Goal: Find specific page/section: Find specific page/section

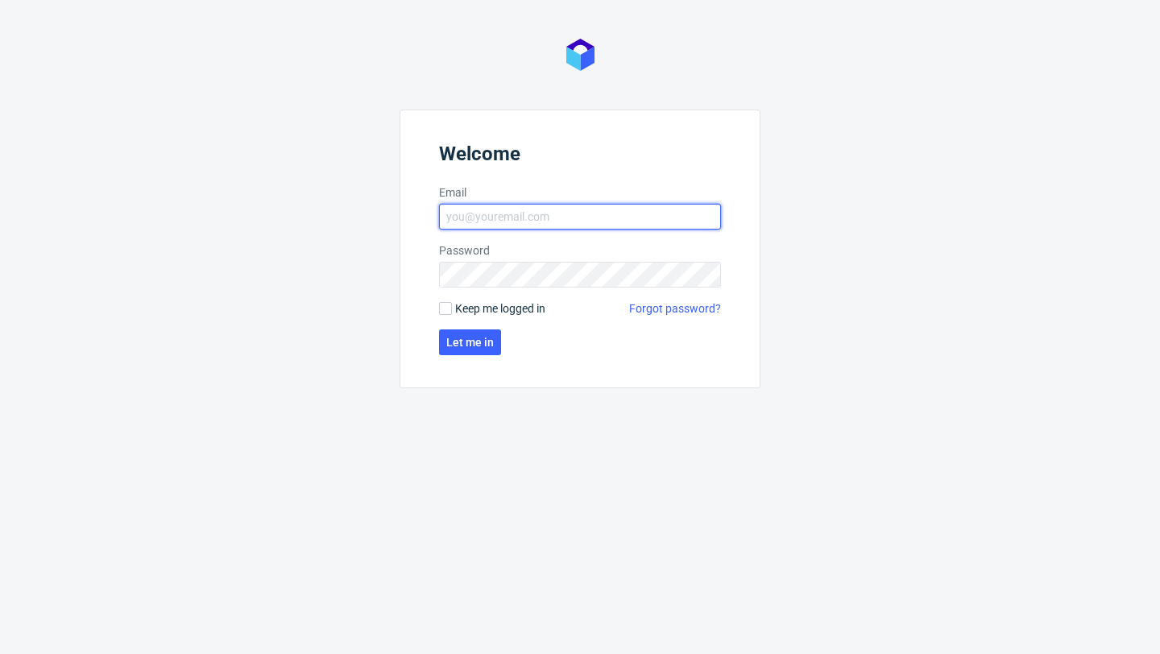
click at [455, 223] on input "Email" at bounding box center [580, 217] width 282 height 26
type input "zuzanna.jozefowicz@packhelp.com"
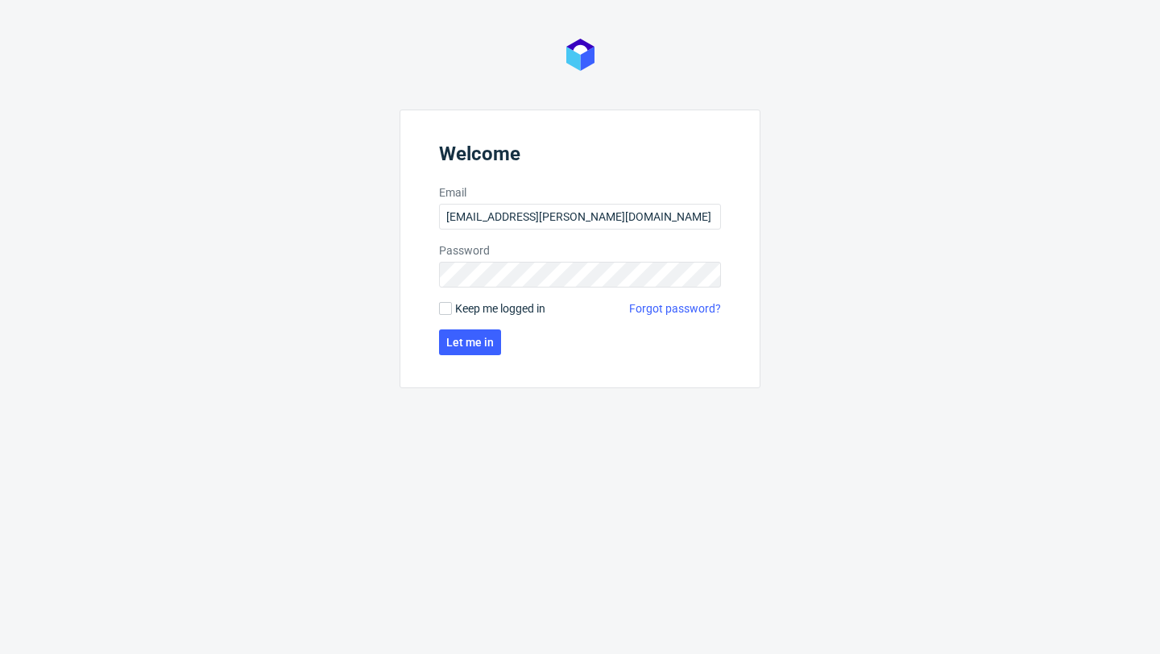
click at [472, 299] on form "Welcome Email zuzanna.jozefowicz@packhelp.com Password Keep me logged in Forgot…" at bounding box center [580, 249] width 361 height 279
click at [472, 304] on span "Keep me logged in" at bounding box center [500, 309] width 90 height 16
click at [452, 304] on input "Keep me logged in" at bounding box center [445, 308] width 13 height 13
checkbox input "true"
click at [473, 332] on button "Let me in" at bounding box center [470, 343] width 62 height 26
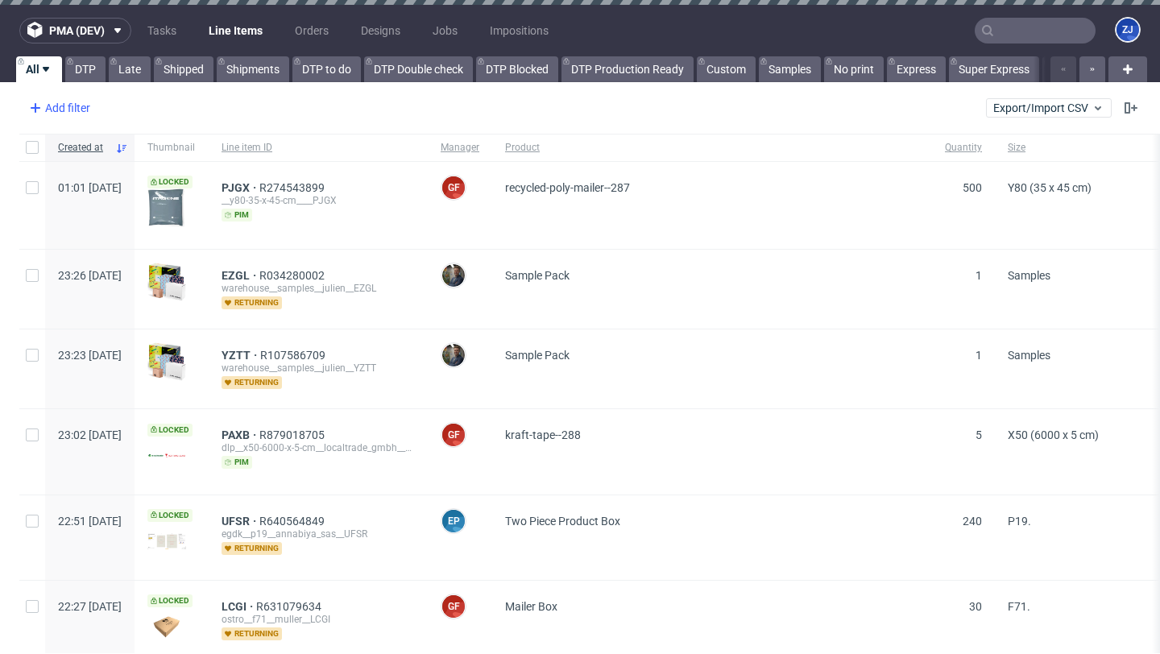
click at [78, 98] on div "Add filter" at bounding box center [58, 108] width 71 height 26
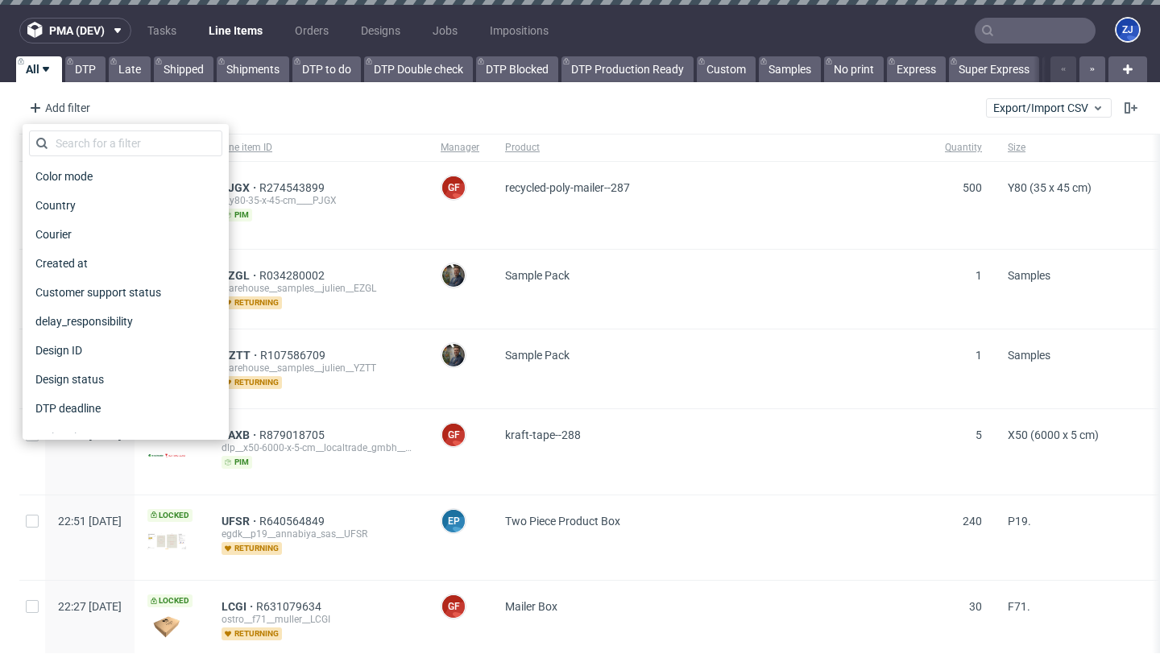
scroll to position [152, 0]
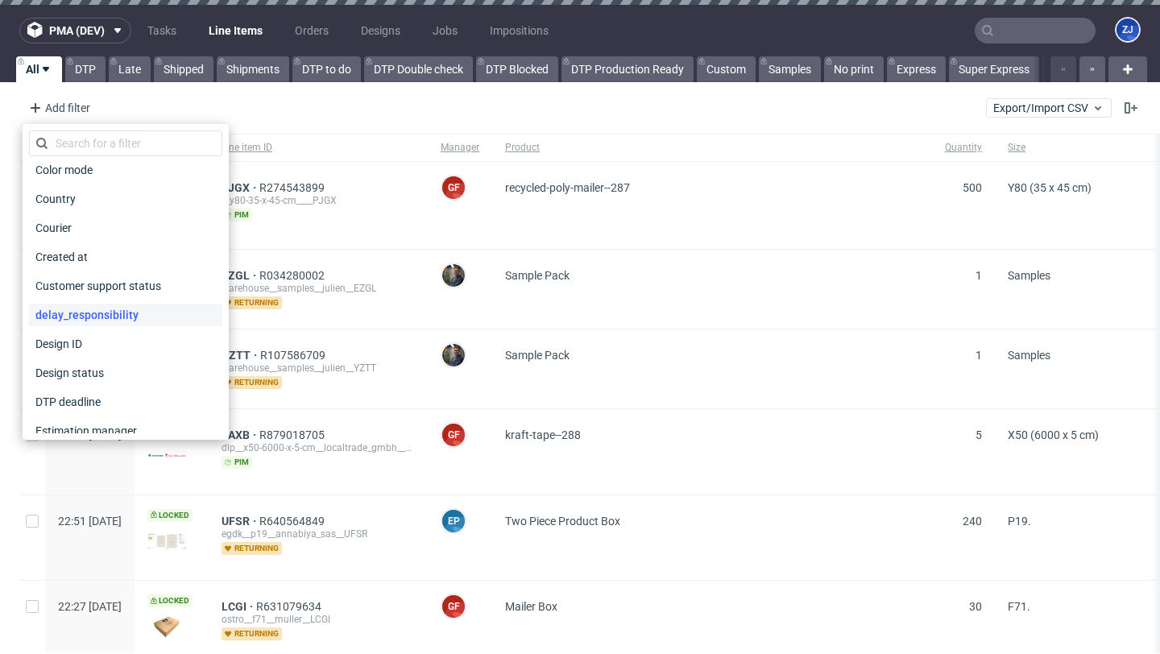
click at [122, 315] on span "delay_responsibility" at bounding box center [87, 315] width 116 height 23
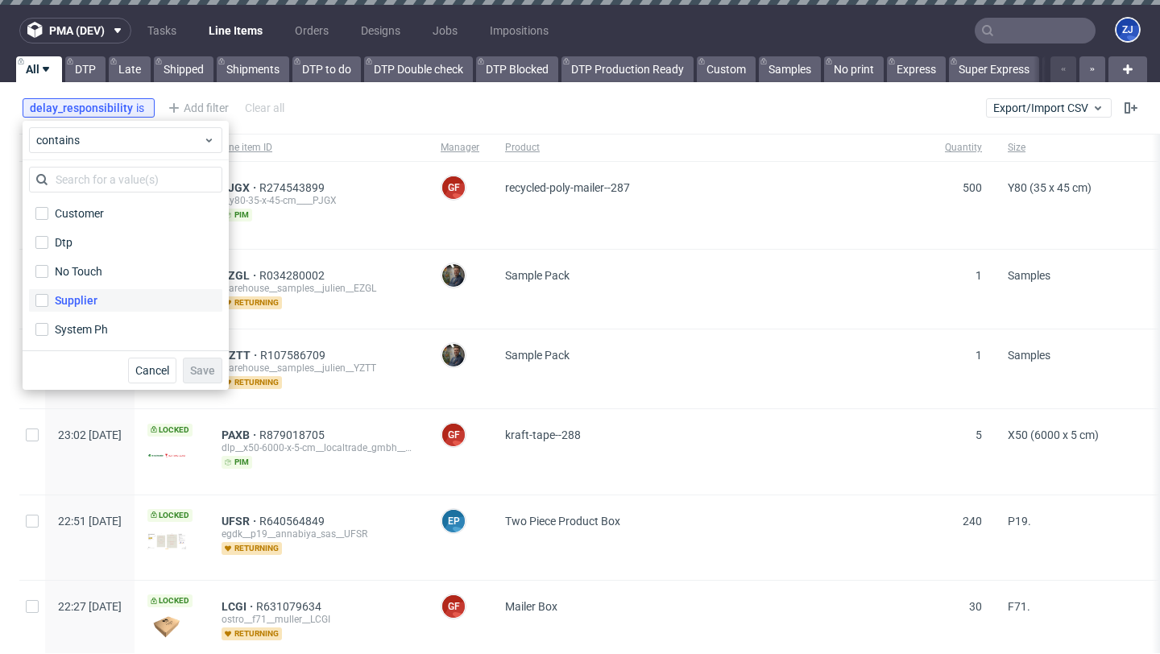
click at [89, 291] on label "Supplier" at bounding box center [125, 300] width 193 height 23
click at [48, 294] on input "Supplier" at bounding box center [41, 300] width 13 height 13
checkbox input "true"
click at [214, 362] on button "Save" at bounding box center [202, 371] width 39 height 26
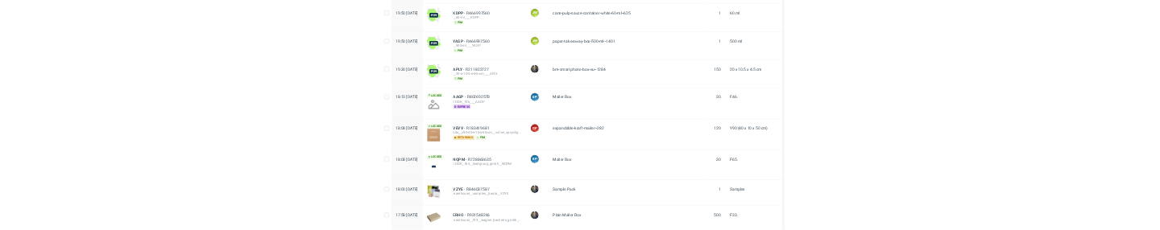
scroll to position [0, 0]
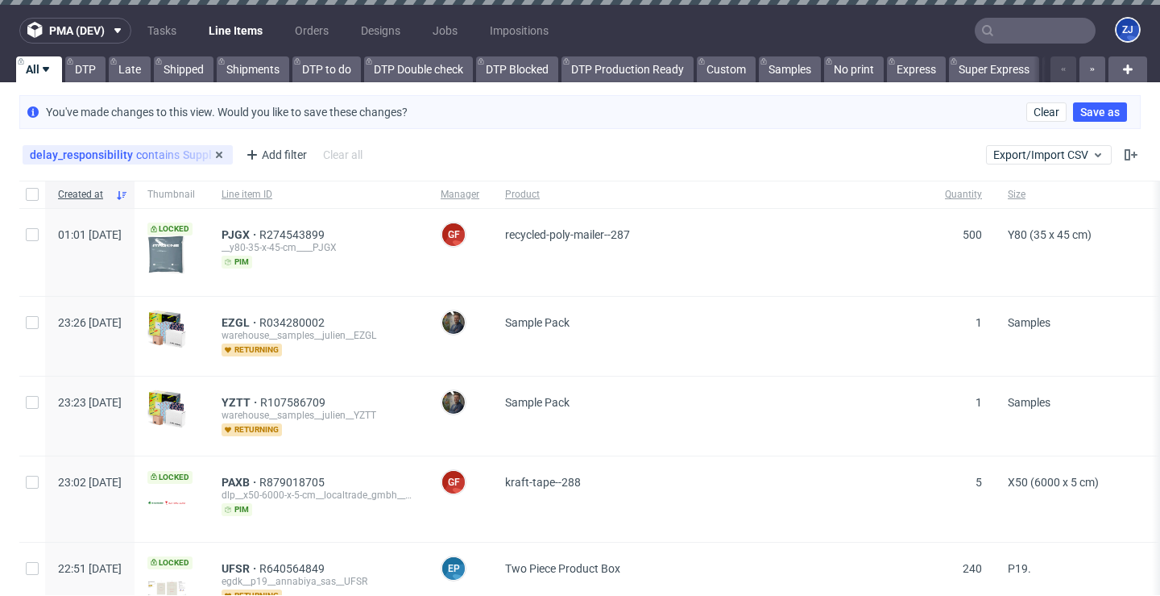
click at [201, 152] on div "delay_responsibility contains Supplier" at bounding box center [128, 154] width 196 height 13
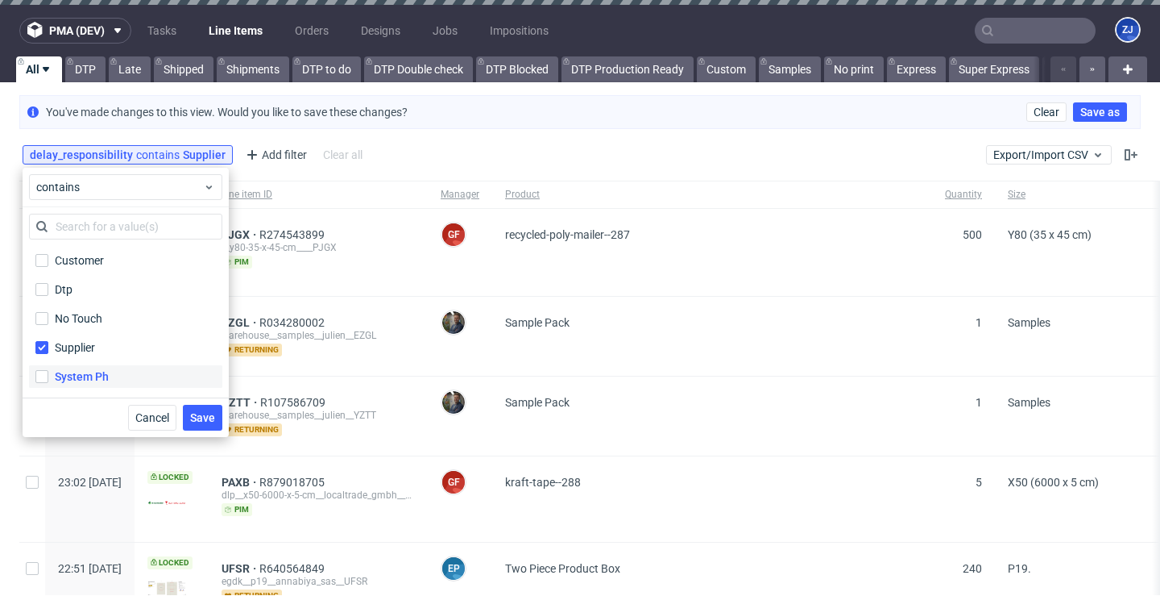
click at [79, 368] on div "System Ph" at bounding box center [82, 376] width 54 height 16
click at [48, 370] on input "System Ph" at bounding box center [41, 376] width 13 height 13
checkbox input "true"
click at [186, 418] on img at bounding box center [166, 408] width 39 height 39
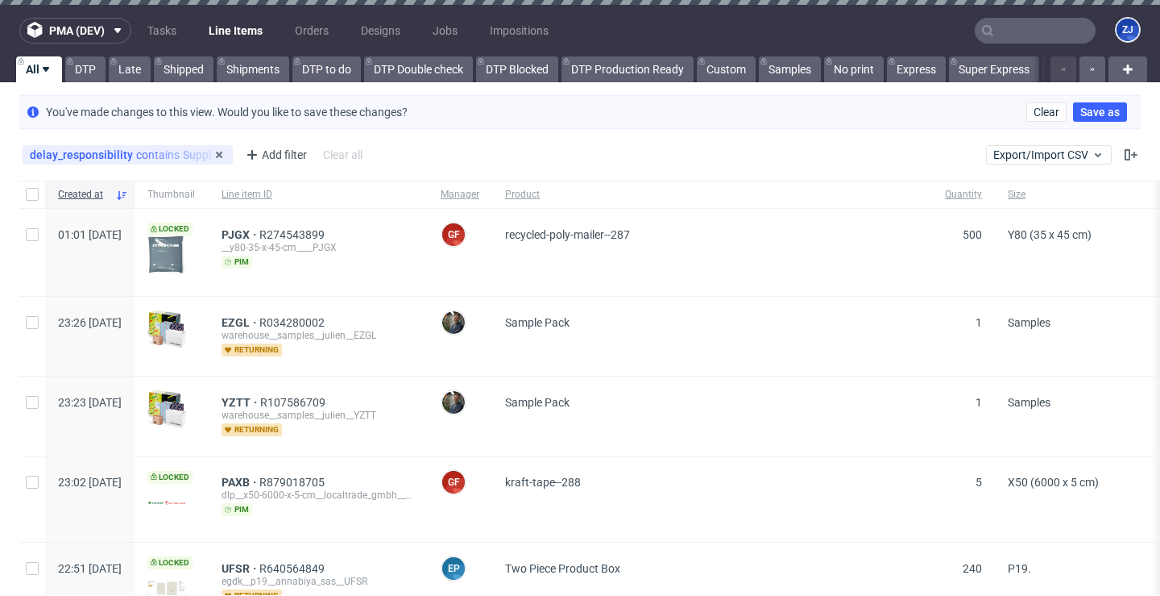
click at [137, 149] on div "delay_responsibility contains Supplier" at bounding box center [128, 154] width 196 height 13
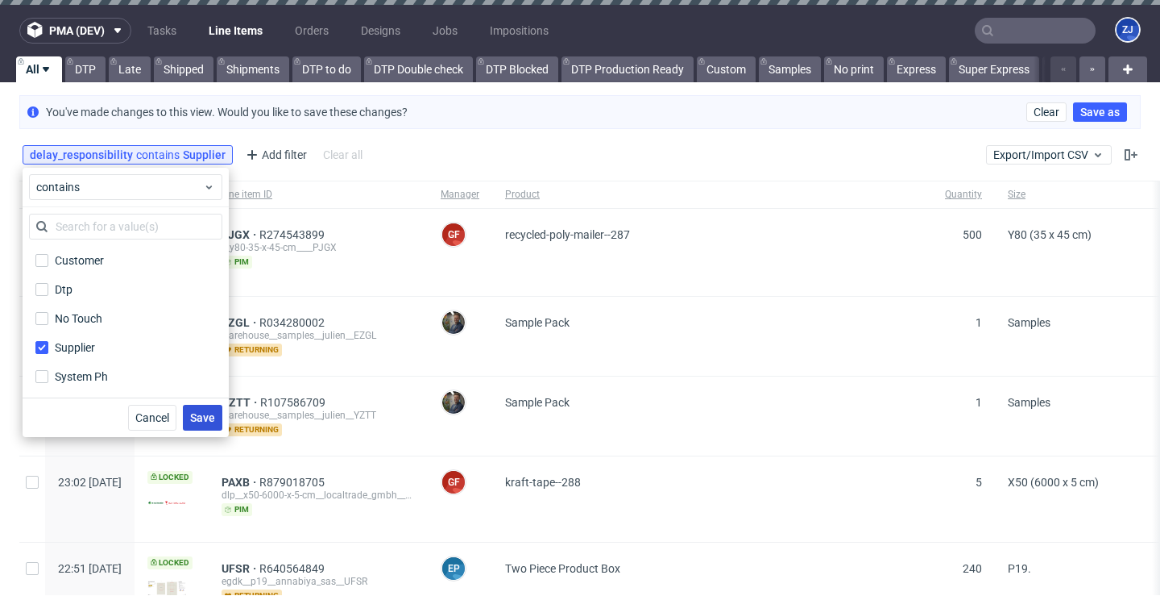
click at [199, 419] on span "Save" at bounding box center [202, 417] width 25 height 11
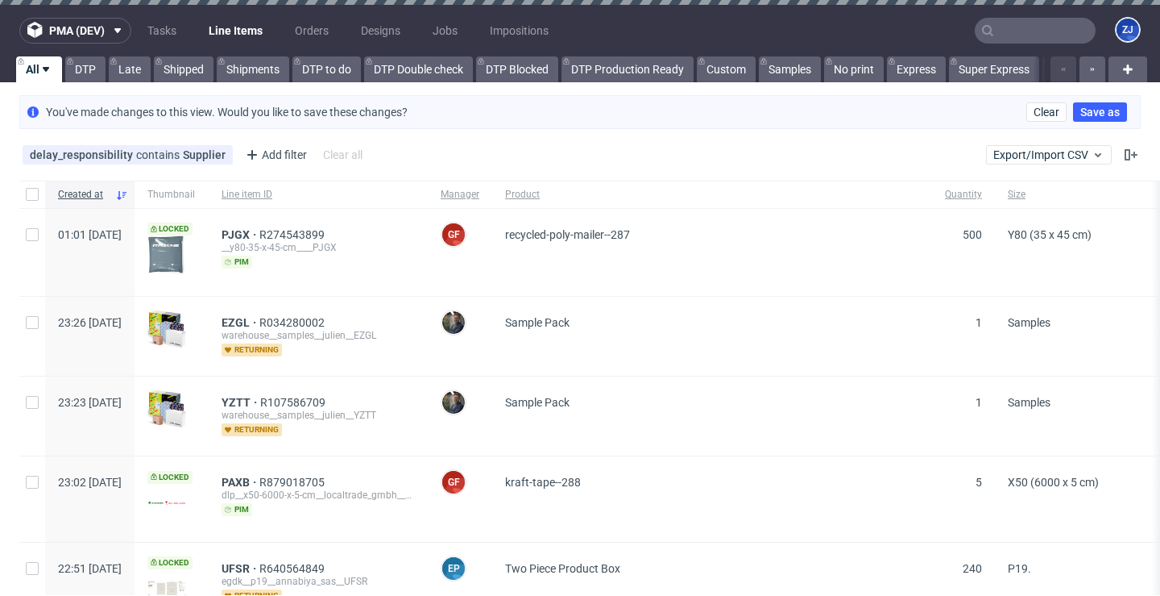
click at [139, 142] on div "delay_responsibility contains Supplier Add filter Hide filters Clear all" at bounding box center [194, 155] width 350 height 26
click at [139, 147] on div "delay_responsibility contains Supplier" at bounding box center [128, 154] width 210 height 19
click at [114, 146] on div "delay_responsibility contains Supplier" at bounding box center [128, 154] width 210 height 19
click at [91, 158] on span "delay_responsibility" at bounding box center [83, 154] width 106 height 13
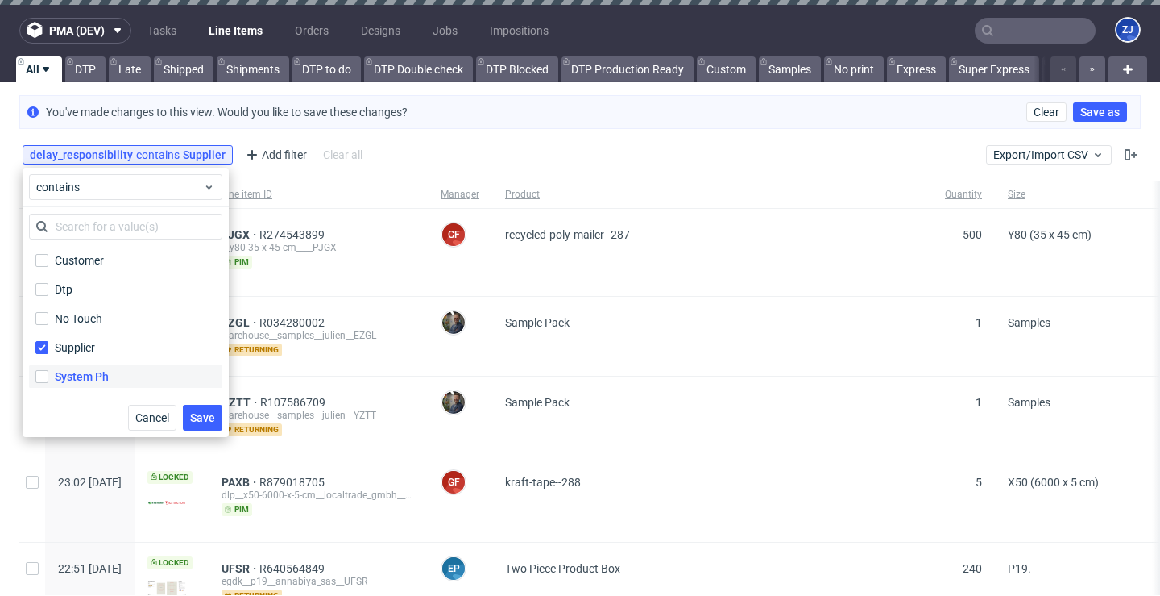
click at [83, 368] on div "System Ph" at bounding box center [82, 376] width 54 height 16
click at [48, 370] on input "System Ph" at bounding box center [41, 376] width 13 height 13
checkbox input "true"
click at [209, 423] on button "Save" at bounding box center [202, 418] width 39 height 26
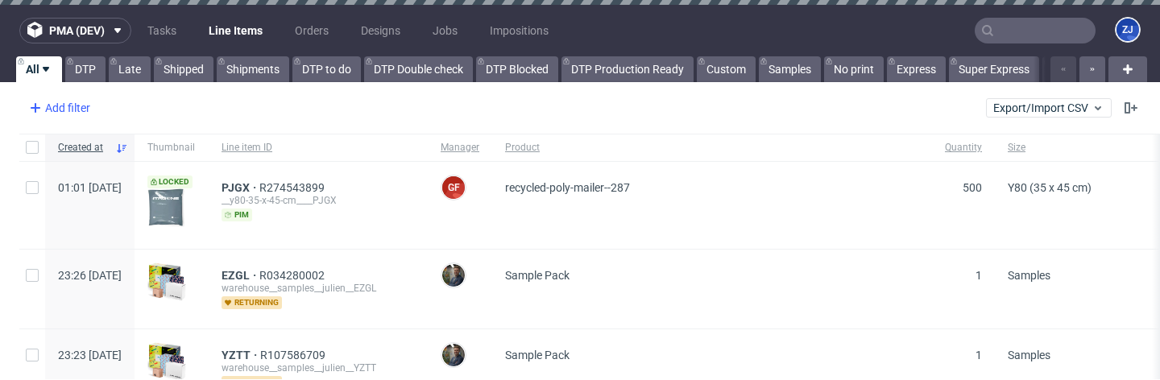
click at [43, 114] on icon at bounding box center [35, 107] width 19 height 19
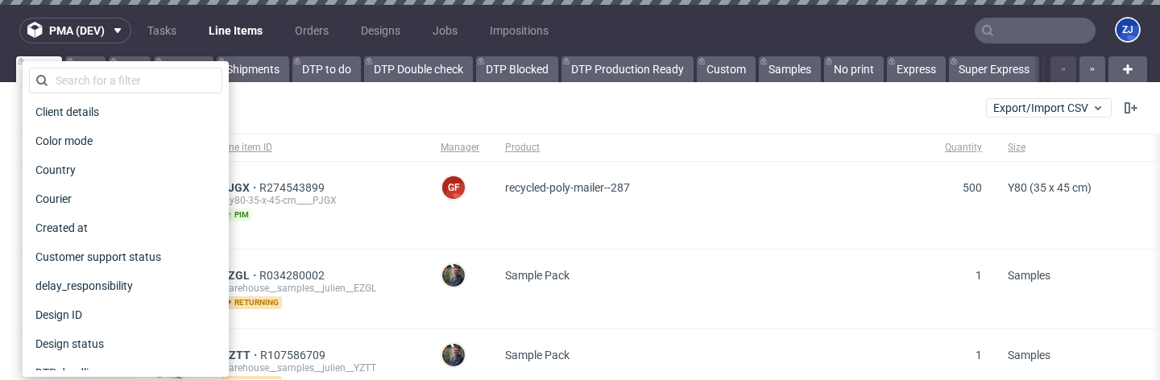
scroll to position [120, 0]
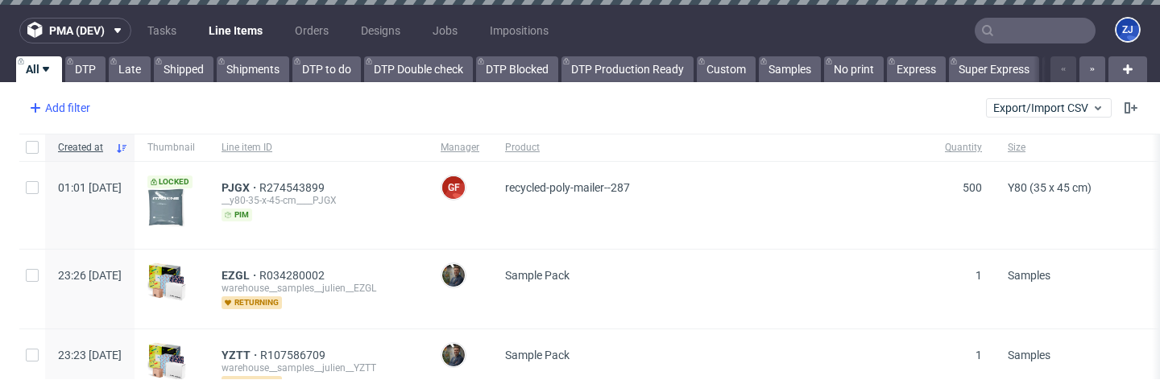
click at [77, 107] on div "Add filter" at bounding box center [58, 108] width 71 height 26
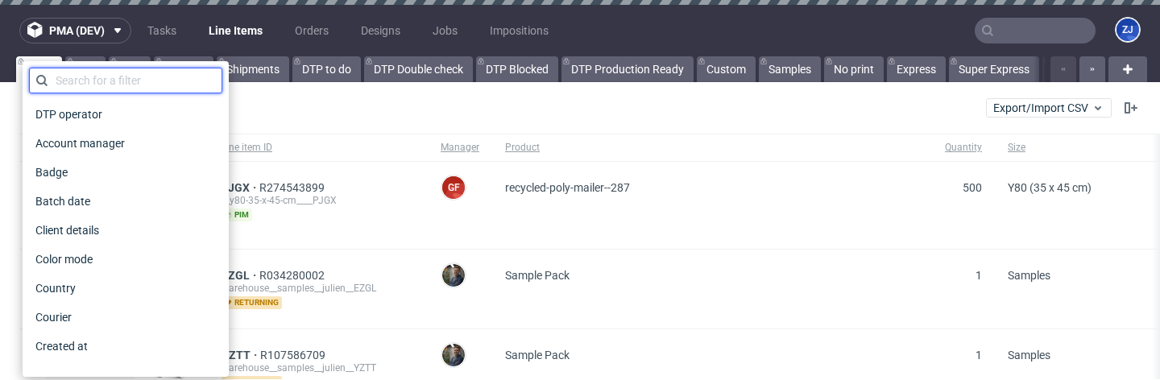
click at [84, 77] on input "text" at bounding box center [125, 81] width 193 height 26
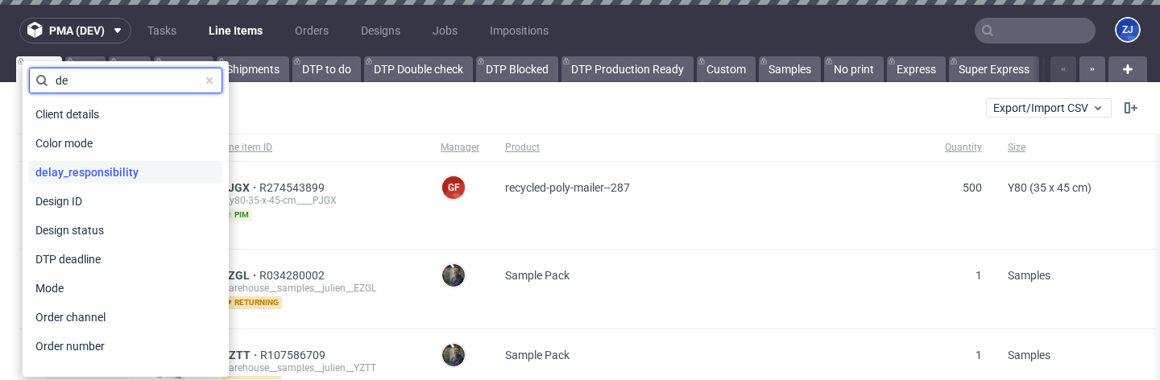
type input "de"
click at [109, 168] on span "delay_responsibility" at bounding box center [87, 172] width 116 height 23
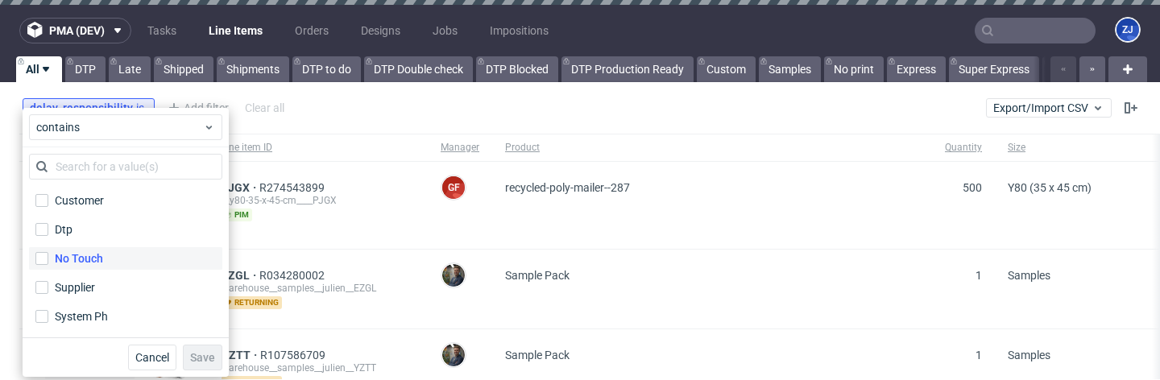
click at [94, 253] on div "No Touch" at bounding box center [79, 259] width 48 height 16
click at [48, 253] on input "No Touch" at bounding box center [41, 258] width 13 height 13
checkbox input "true"
click at [204, 355] on span "Save" at bounding box center [202, 357] width 25 height 11
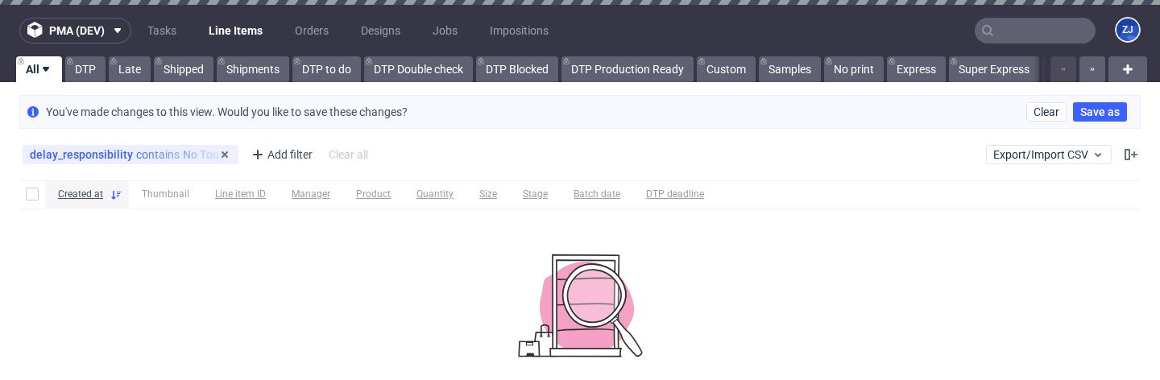
click at [178, 147] on div "delay_responsibility contains No Touch" at bounding box center [131, 154] width 216 height 19
click at [169, 157] on div "delay_responsibility contains No Touch" at bounding box center [130, 154] width 201 height 13
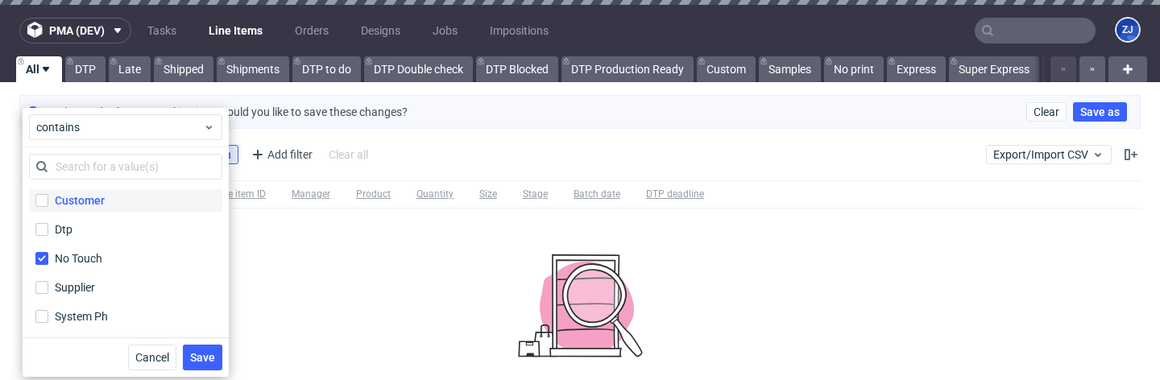
click at [70, 191] on label "Customer" at bounding box center [125, 200] width 193 height 23
click at [48, 194] on input "Customer" at bounding box center [41, 200] width 13 height 13
checkbox input "true"
click at [70, 229] on div "Dtp" at bounding box center [64, 230] width 18 height 16
click at [48, 229] on input "Dtp" at bounding box center [41, 229] width 13 height 13
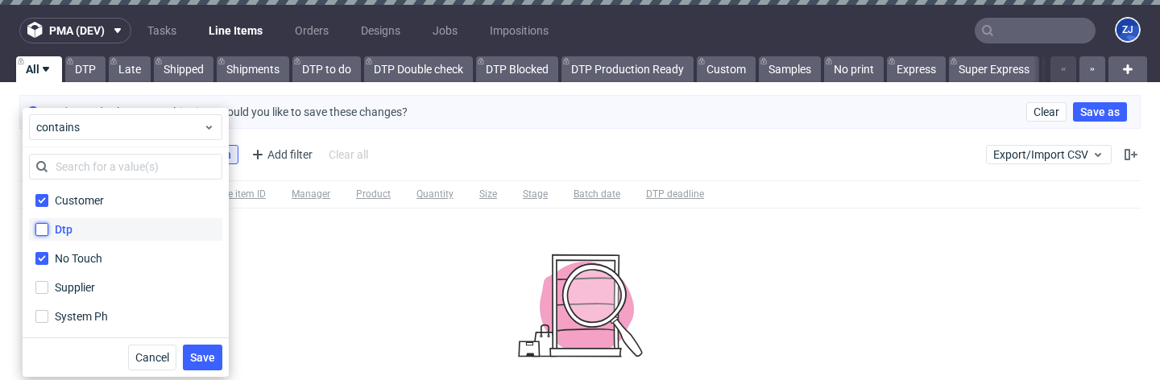
checkbox input "true"
click at [73, 279] on label "Supplier" at bounding box center [125, 287] width 193 height 23
click at [48, 281] on input "Supplier" at bounding box center [41, 287] width 13 height 13
checkbox input "true"
click at [83, 323] on div "System Ph" at bounding box center [82, 317] width 54 height 16
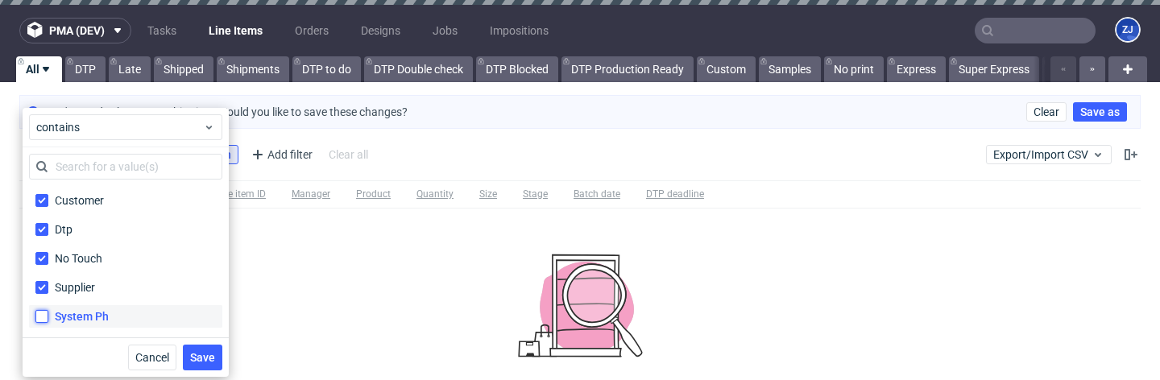
click at [48, 323] on input "System Ph" at bounding box center [41, 316] width 13 height 13
checkbox input "true"
click at [202, 357] on span "Save" at bounding box center [202, 357] width 25 height 11
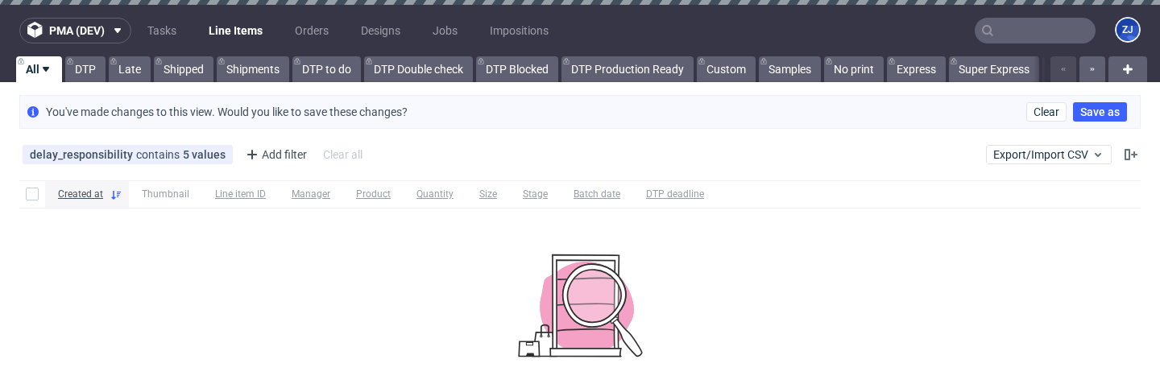
scroll to position [88, 0]
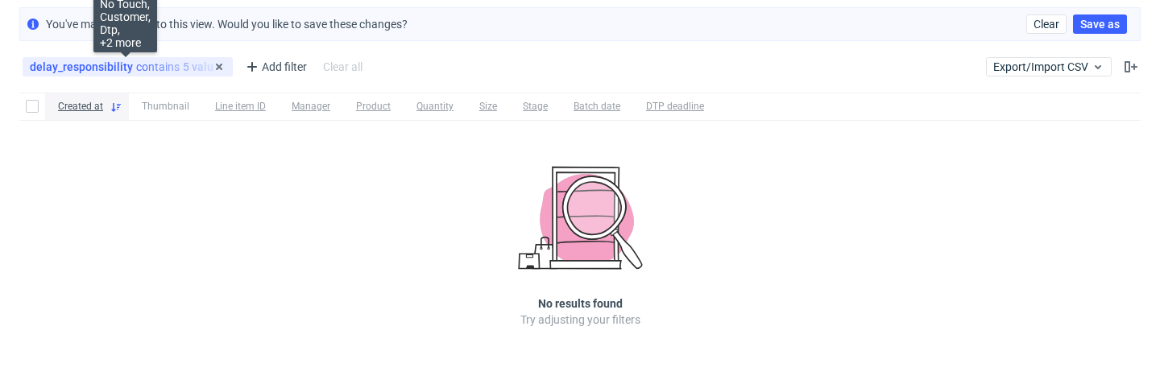
click at [155, 60] on div "delay_responsibility contains 5 values" at bounding box center [128, 66] width 196 height 13
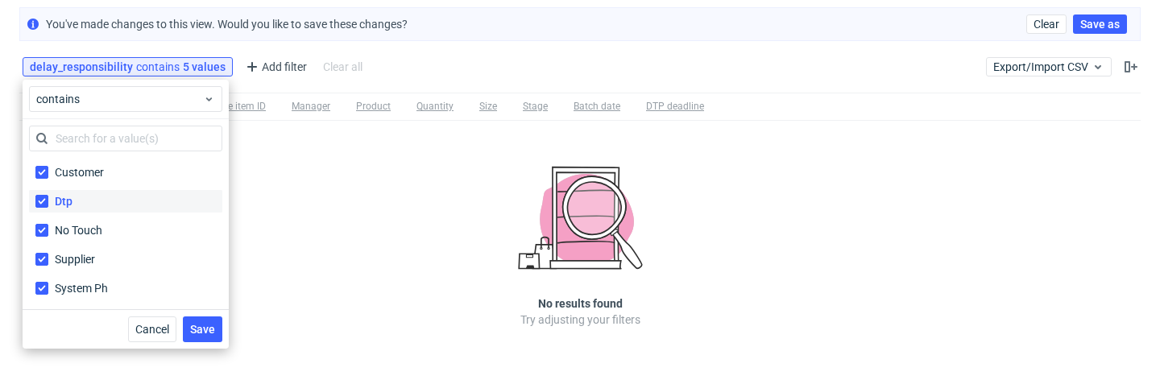
click at [140, 211] on label "Dtp" at bounding box center [125, 201] width 193 height 23
click at [48, 208] on input "Dtp" at bounding box center [41, 201] width 13 height 13
checkbox input "false"
click at [207, 320] on button "Save" at bounding box center [202, 330] width 39 height 26
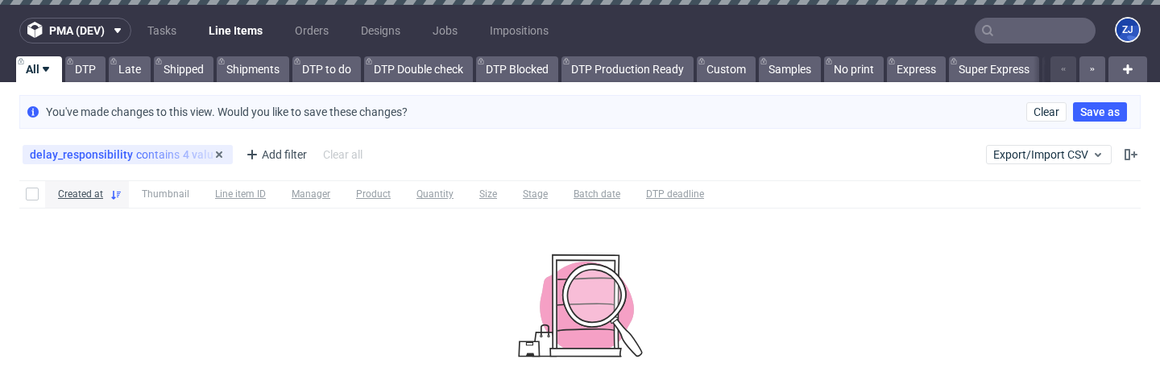
click at [173, 145] on div "delay_responsibility contains 4 values No Touch, Customer, Supplier, +1 more" at bounding box center [128, 154] width 210 height 19
click at [173, 152] on div "delay_responsibility contains 4 values" at bounding box center [128, 154] width 196 height 13
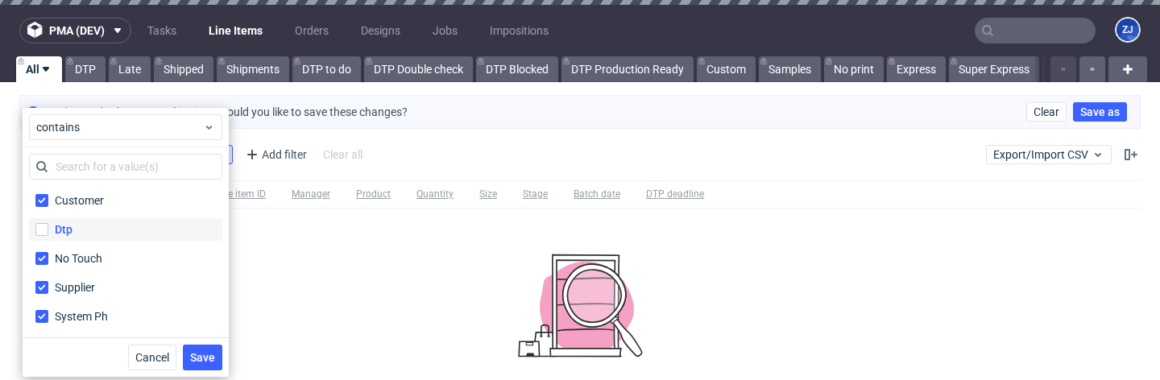
click at [140, 236] on label "Dtp" at bounding box center [125, 229] width 193 height 23
click at [48, 236] on input "Dtp" at bounding box center [41, 229] width 13 height 13
checkbox input "true"
click at [196, 358] on span "Save" at bounding box center [202, 357] width 25 height 11
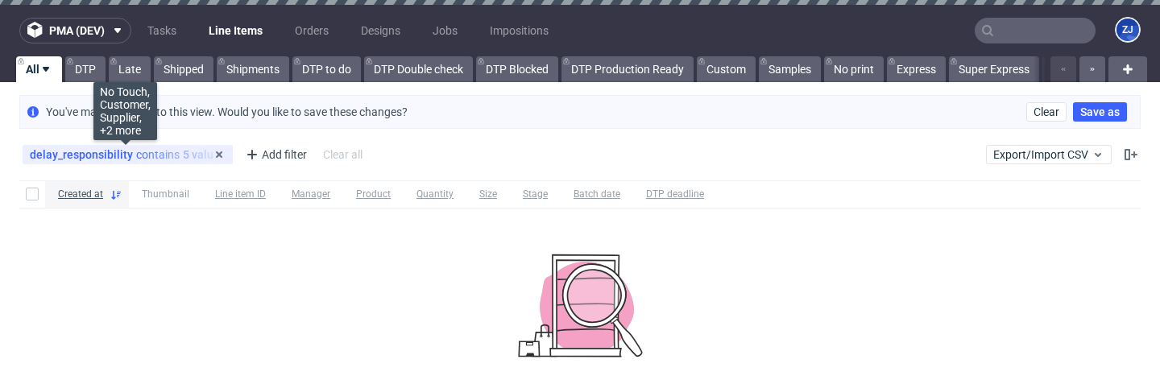
click at [145, 149] on div "delay_responsibility contains 5 values" at bounding box center [128, 154] width 196 height 13
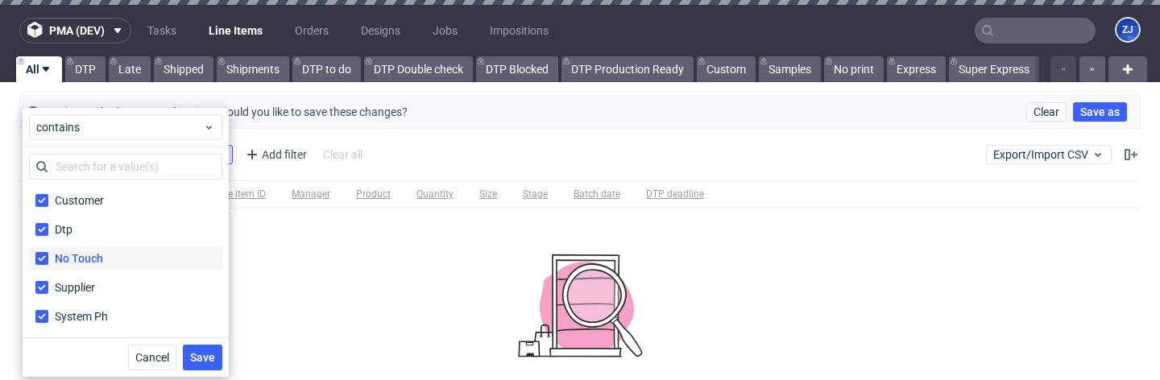
click at [133, 251] on label "No Touch" at bounding box center [125, 258] width 193 height 23
click at [48, 252] on input "No Touch" at bounding box center [41, 258] width 13 height 13
checkbox input "false"
click at [203, 352] on span "Save" at bounding box center [202, 357] width 25 height 11
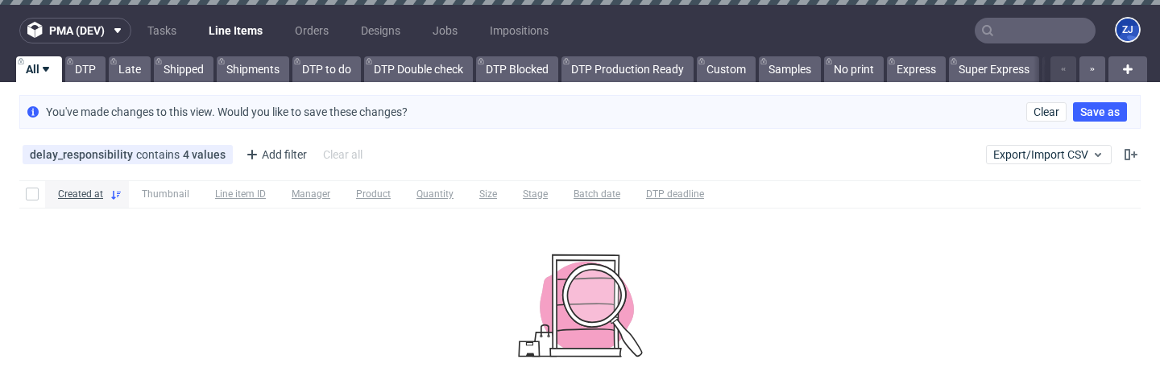
click at [138, 165] on div "delay_responsibility contains 4 values Customer, Supplier, System Ph, +1 more A…" at bounding box center [194, 155] width 350 height 26
click at [131, 159] on div "delay_responsibility contains 4 values" at bounding box center [128, 154] width 196 height 13
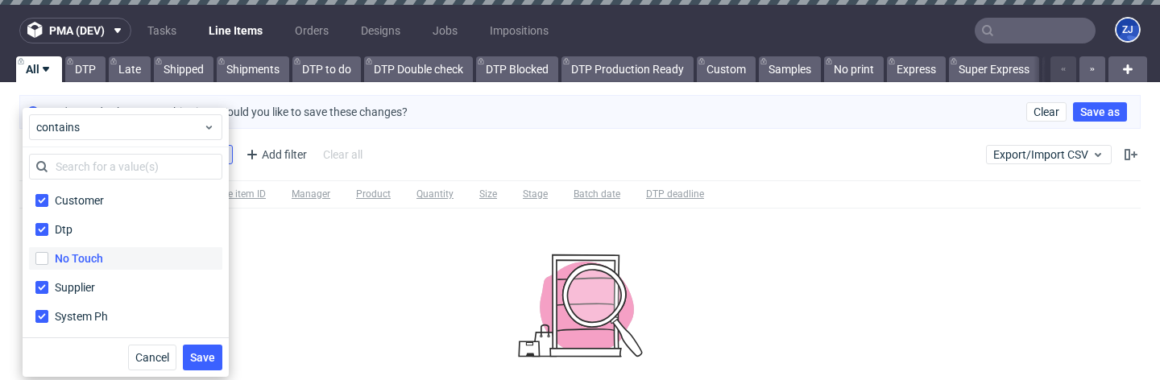
click at [111, 264] on label "No Touch" at bounding box center [125, 258] width 193 height 23
click at [48, 264] on input "No Touch" at bounding box center [41, 258] width 13 height 13
checkbox input "true"
click at [209, 364] on button "Save" at bounding box center [202, 358] width 39 height 26
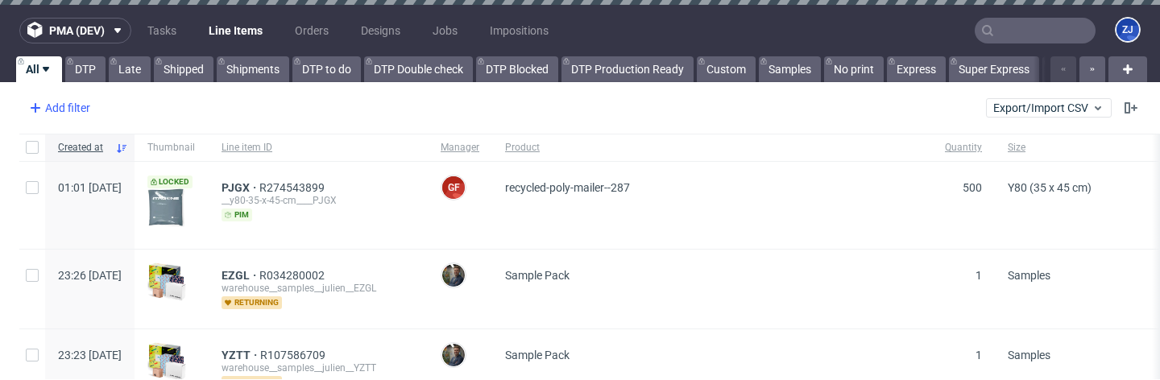
click at [72, 102] on div "Add filter" at bounding box center [58, 108] width 71 height 26
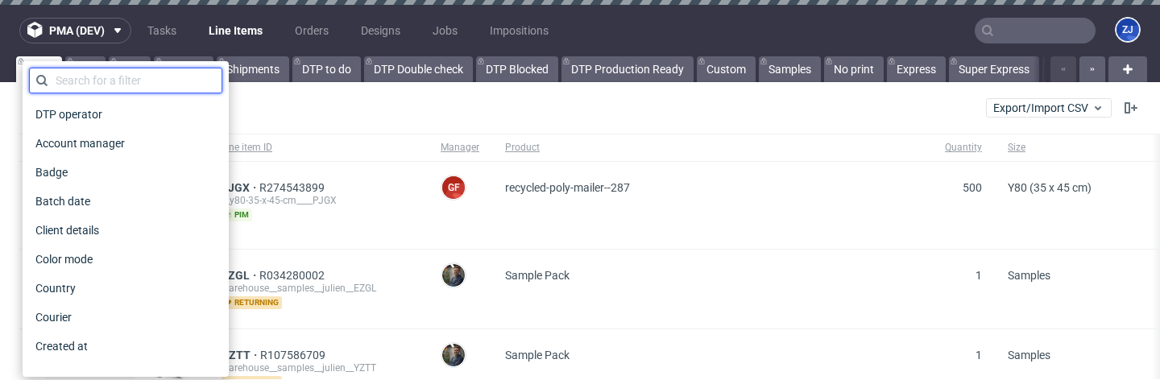
click at [77, 84] on input "text" at bounding box center [125, 81] width 193 height 26
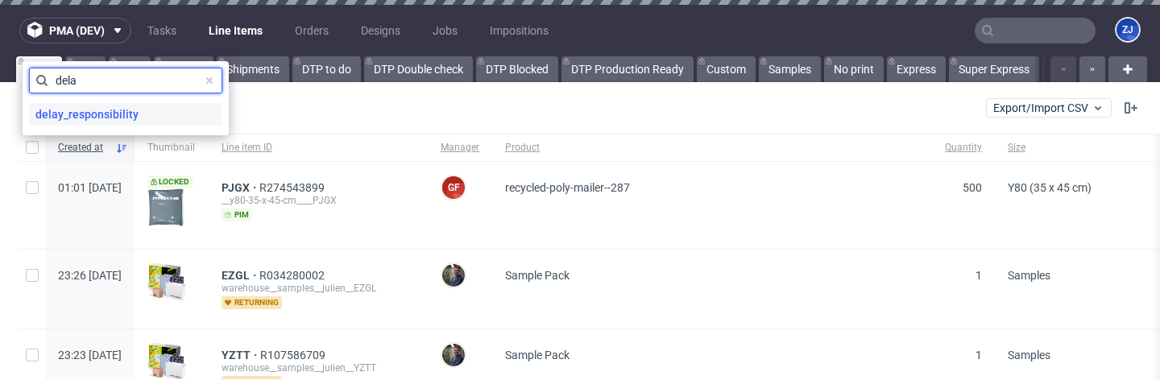
type input "dela"
click at [106, 111] on span "delay_responsibility" at bounding box center [87, 114] width 116 height 23
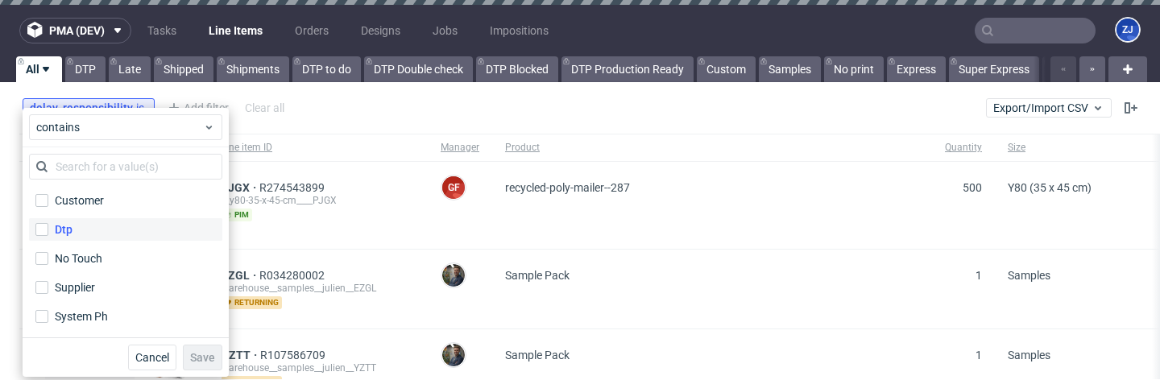
click at [87, 230] on label "Dtp" at bounding box center [125, 229] width 193 height 23
click at [48, 230] on input "Dtp" at bounding box center [41, 229] width 13 height 13
checkbox input "true"
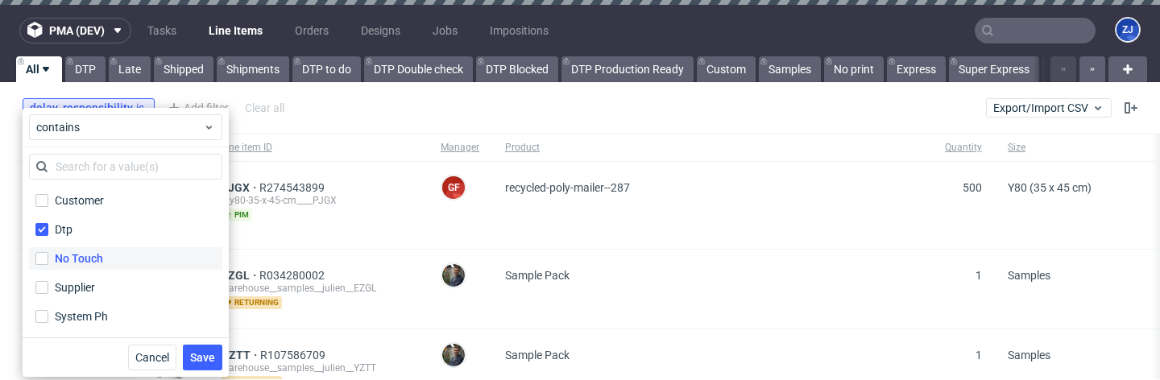
click at [87, 248] on label "No Touch" at bounding box center [125, 258] width 193 height 23
click at [48, 252] on input "No Touch" at bounding box center [41, 258] width 13 height 13
checkbox input "true"
click at [196, 349] on button "Save" at bounding box center [202, 358] width 39 height 26
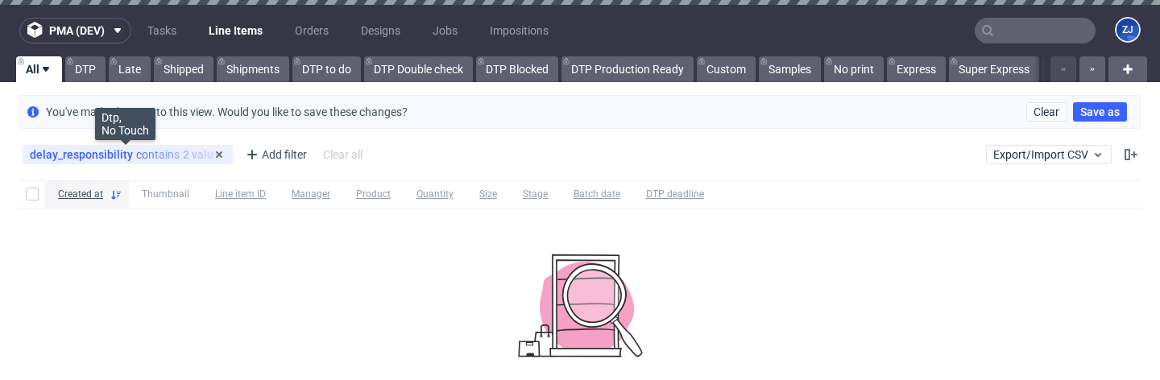
click at [169, 156] on div "delay_responsibility contains 2 values" at bounding box center [128, 154] width 196 height 13
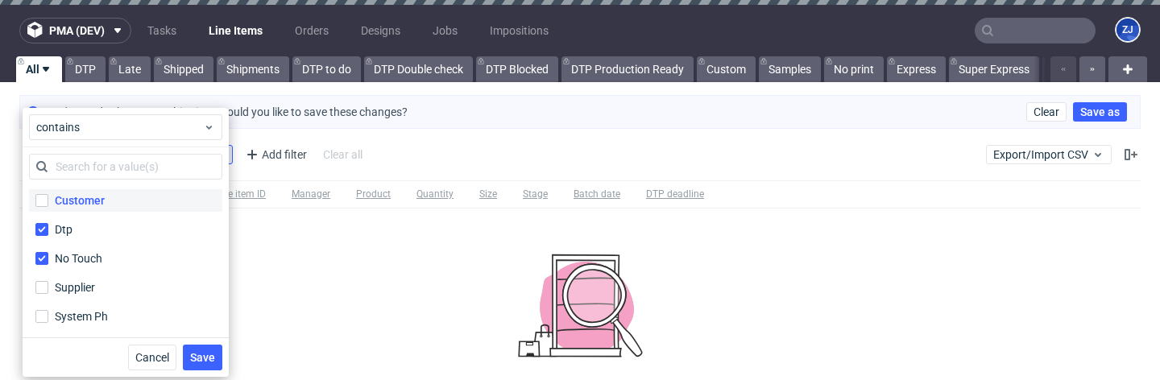
click at [88, 205] on div "Customer" at bounding box center [80, 201] width 50 height 16
click at [48, 205] on input "Customer" at bounding box center [41, 200] width 13 height 13
checkbox input "true"
click at [88, 297] on label "Supplier" at bounding box center [125, 287] width 193 height 23
click at [48, 294] on input "Supplier" at bounding box center [41, 287] width 13 height 13
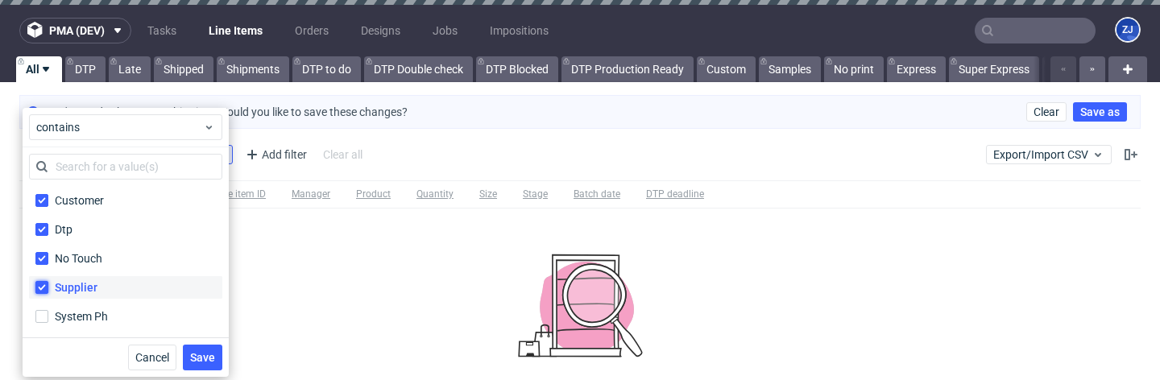
checkbox input "true"
click at [89, 313] on div "System Ph" at bounding box center [82, 317] width 54 height 16
click at [48, 313] on input "System Ph" at bounding box center [41, 316] width 13 height 13
checkbox input "true"
click at [222, 346] on div "Cancel Save" at bounding box center [126, 357] width 206 height 39
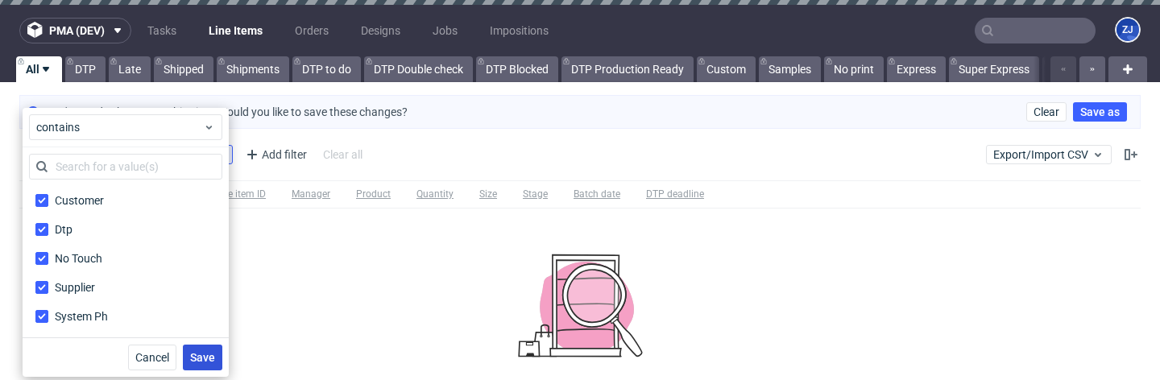
click at [214, 352] on span "Save" at bounding box center [202, 357] width 25 height 11
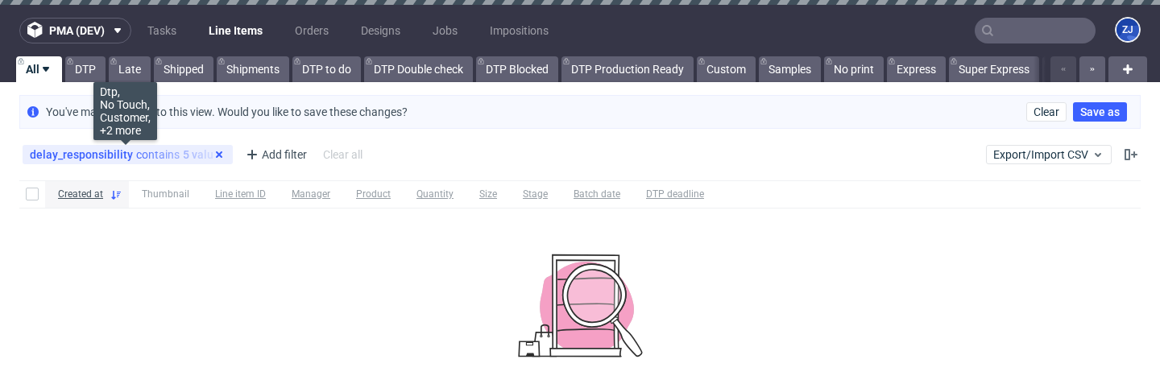
click at [216, 153] on use at bounding box center [219, 155] width 6 height 6
